Goal: Task Accomplishment & Management: Complete application form

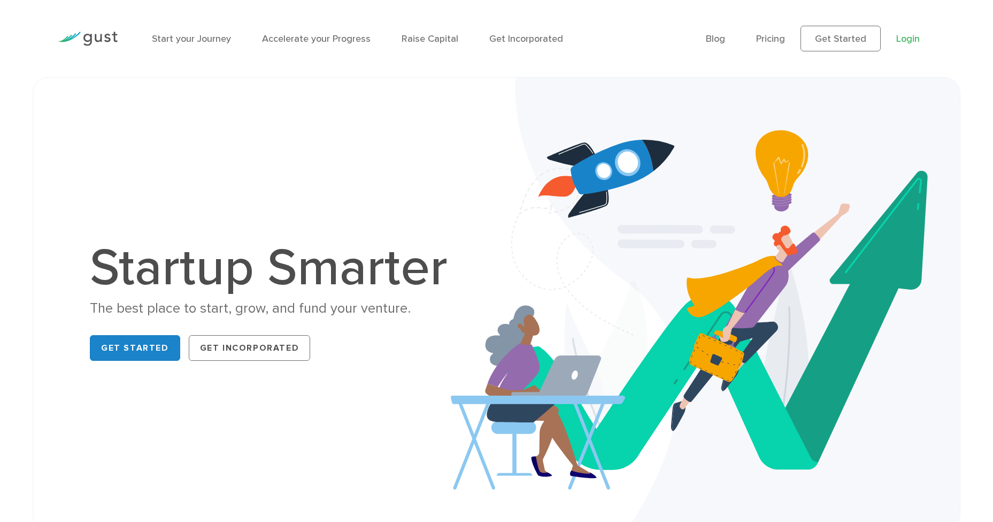
click at [907, 40] on link "Login" at bounding box center [909, 38] width 24 height 11
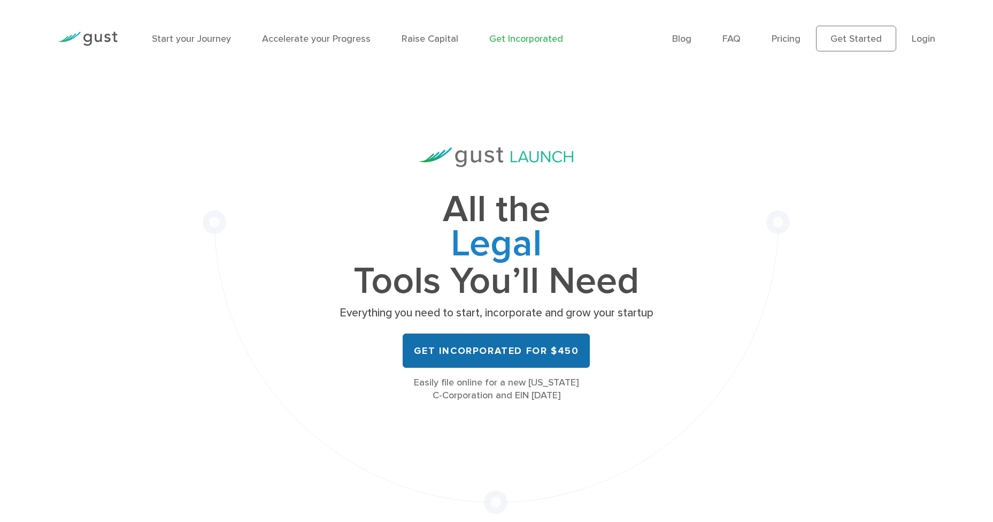
click at [514, 350] on link "Get Incorporated for $450" at bounding box center [496, 350] width 187 height 34
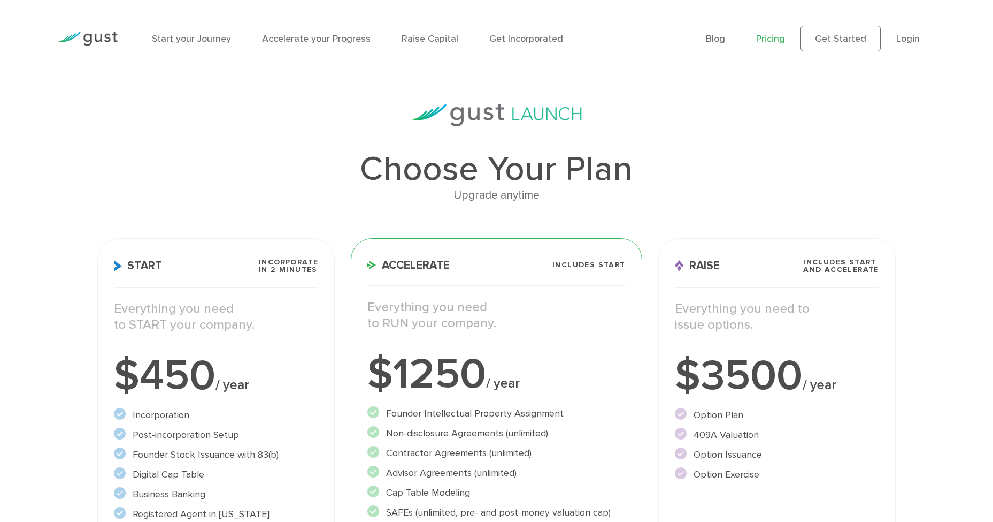
click at [724, 151] on div "Choose Your Plan Upgrade anytime Start Incorporate in 2 Minutes Everything you …" at bounding box center [496, 407] width 815 height 606
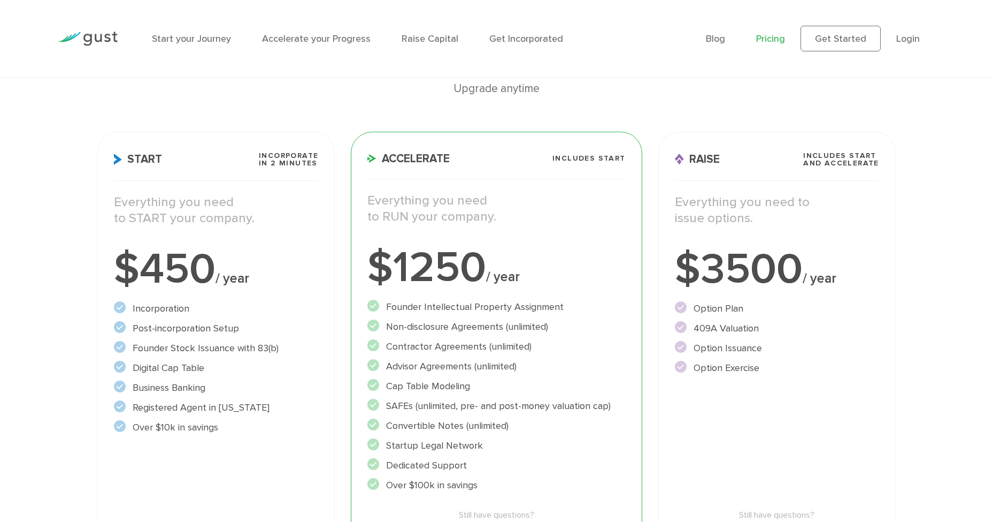
scroll to position [107, 0]
click at [985, 118] on div "Choose Your Plan Upgrade anytime Start Incorporate in 2 Minutes Everything you …" at bounding box center [496, 300] width 993 height 606
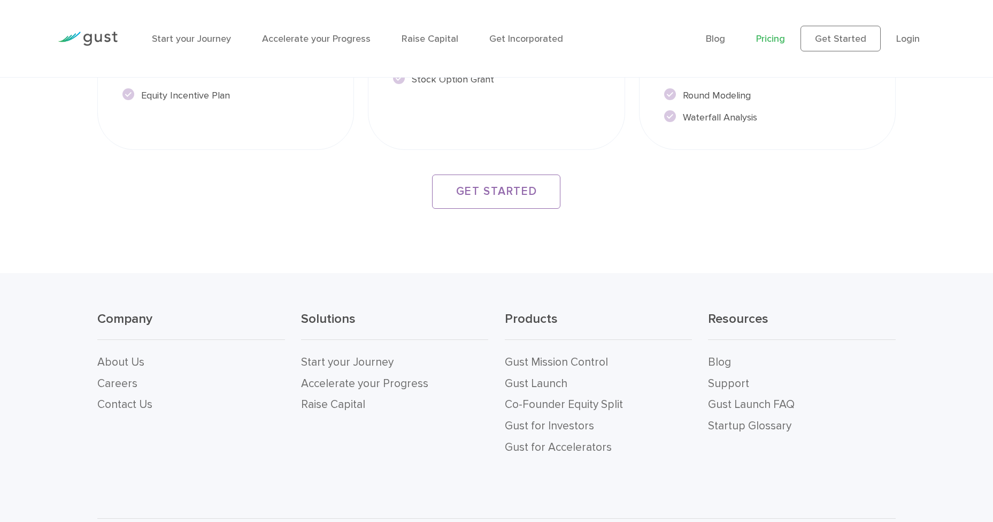
scroll to position [2043, 0]
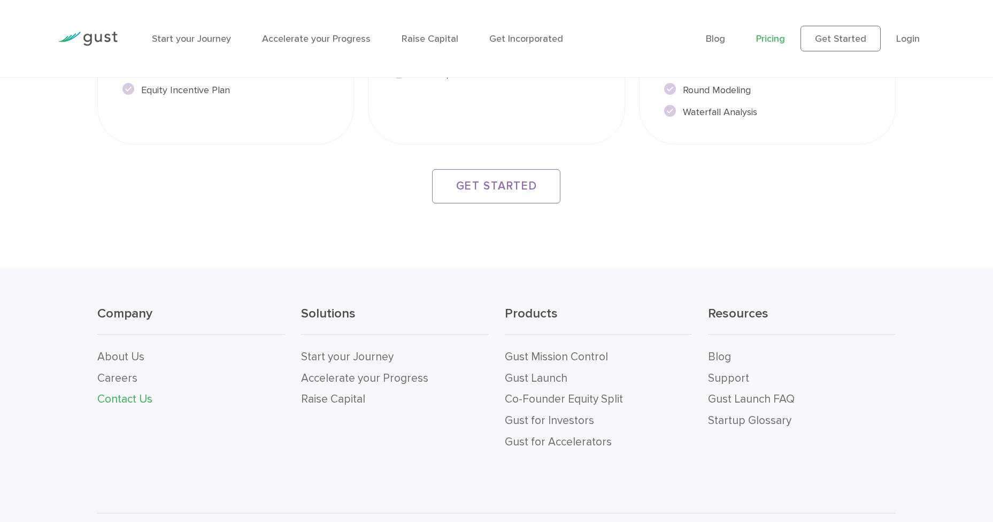
click at [126, 397] on link "Contact Us" at bounding box center [124, 398] width 55 height 13
click at [116, 400] on link "Contact Us" at bounding box center [124, 398] width 55 height 13
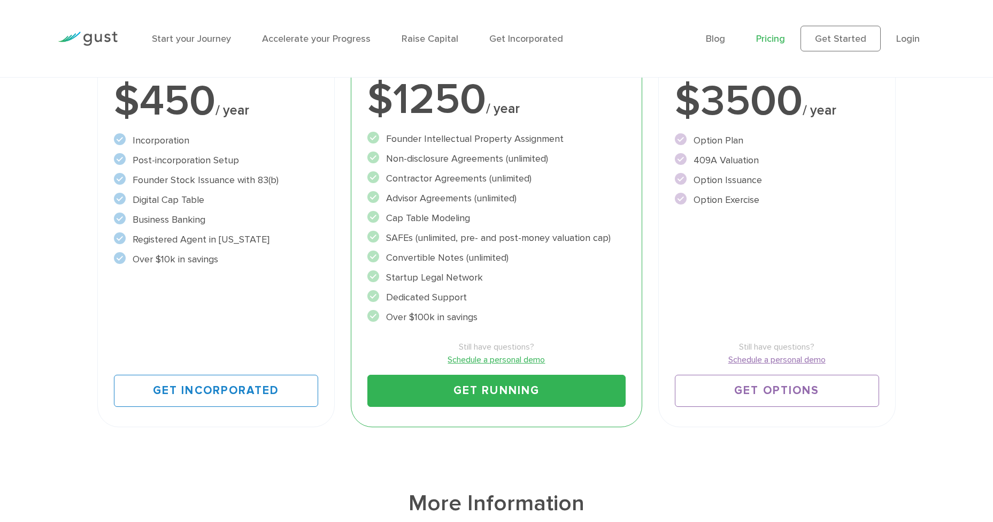
scroll to position [258, 0]
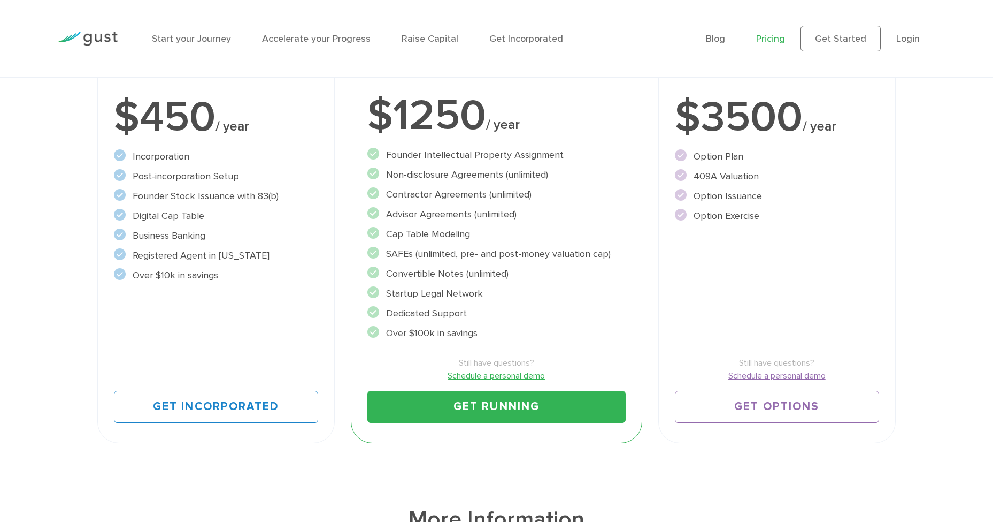
click at [471, 378] on link "Schedule a personal demo" at bounding box center [497, 375] width 258 height 13
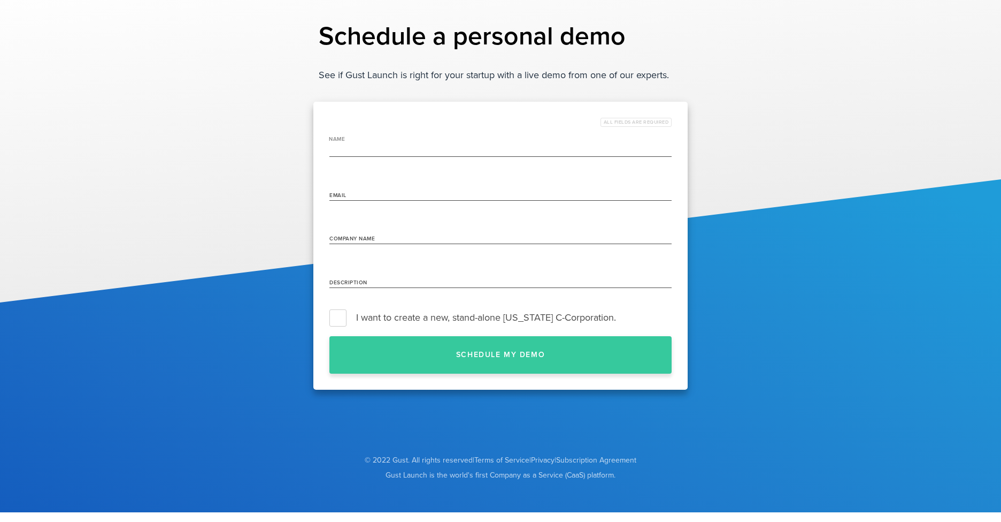
click at [348, 149] on input "name" at bounding box center [501, 148] width 342 height 17
type input "Debjit Sarkar"
type input "debjit.sarkar1@gmail.com"
type input "Strategic Shifts Inc"
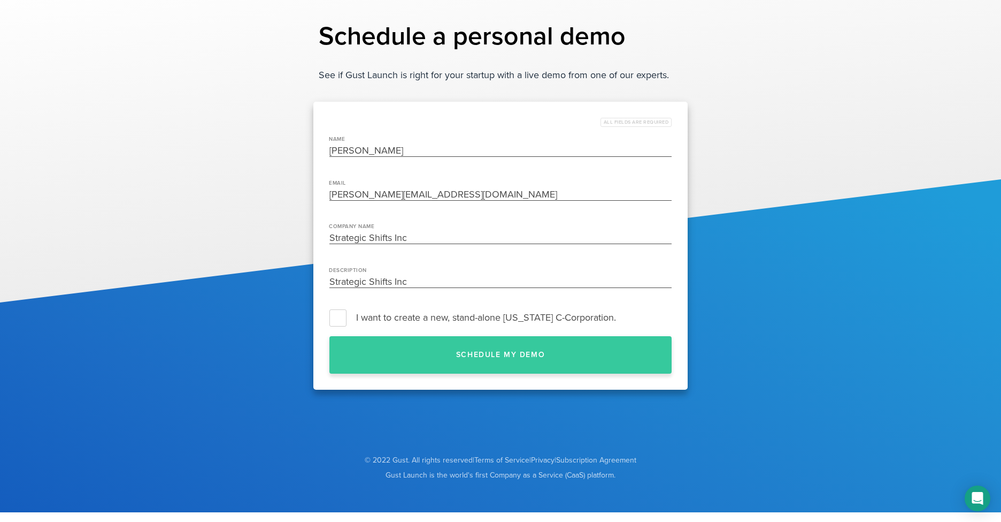
drag, startPoint x: 402, startPoint y: 236, endPoint x: 289, endPoint y: 221, distance: 114.4
click at [289, 221] on div "Schedule a personal demo See if Gust Launch is right for your startup with a li…" at bounding box center [500, 211] width 1001 height 423
type input "Nuvio bank"
drag, startPoint x: 410, startPoint y: 281, endPoint x: 280, endPoint y: 267, distance: 130.7
click at [280, 267] on div "Schedule a personal demo See if Gust Launch is right for your startup with a li…" at bounding box center [500, 211] width 1001 height 423
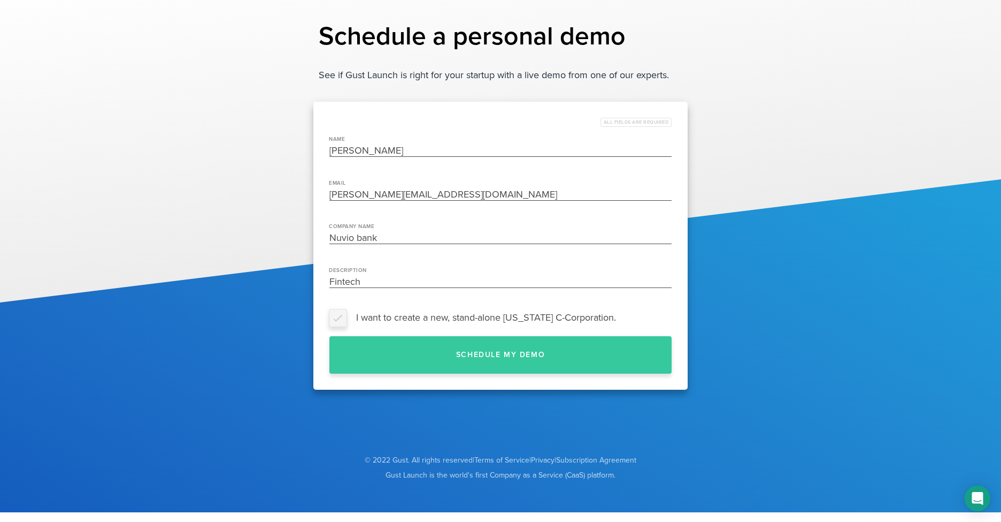
type input "Fintech"
click at [333, 318] on label "I want to create a new, stand-alone Delaware C-Corporation." at bounding box center [501, 317] width 342 height 16
click at [672, 317] on input "I want to create a new, stand-alone Delaware C-Corporation." at bounding box center [672, 317] width 0 height 0
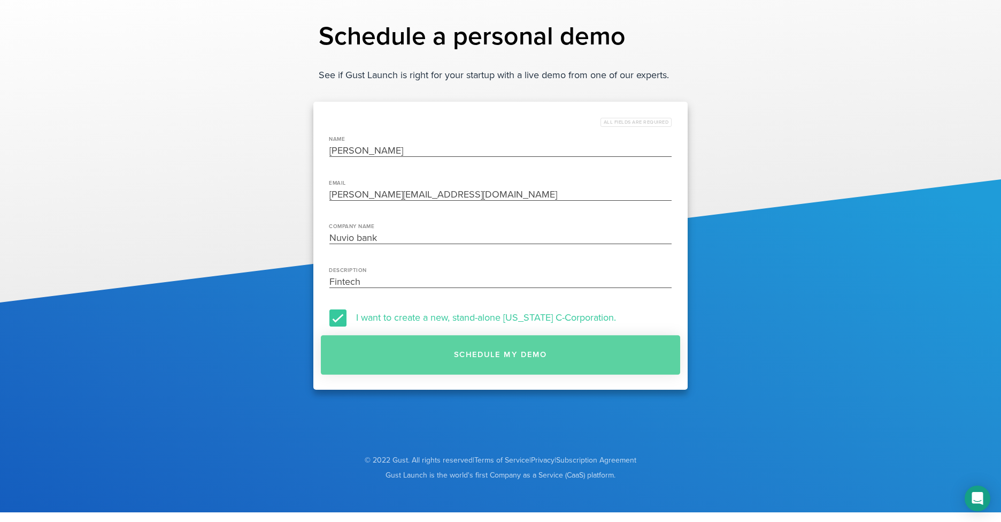
click at [461, 349] on button "Schedule my demo" at bounding box center [500, 355] width 359 height 40
